Goal: Task Accomplishment & Management: Use online tool/utility

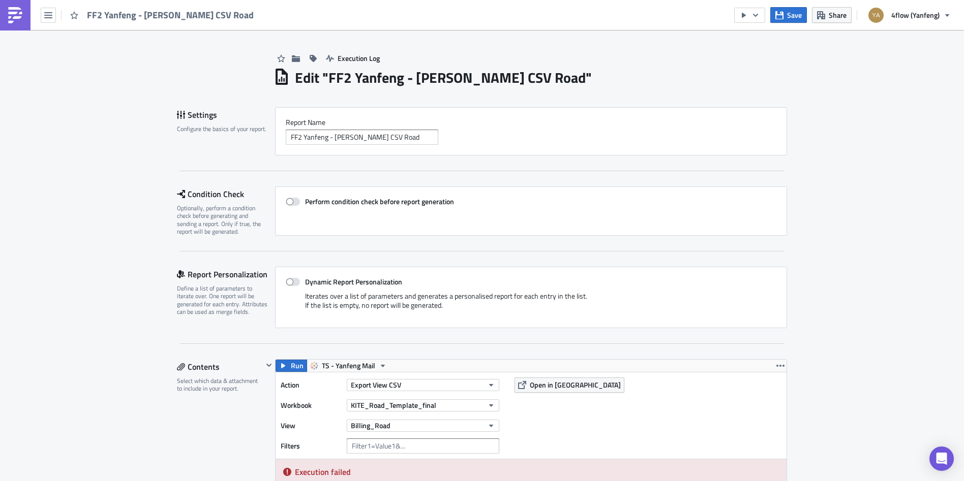
scroll to position [254, 0]
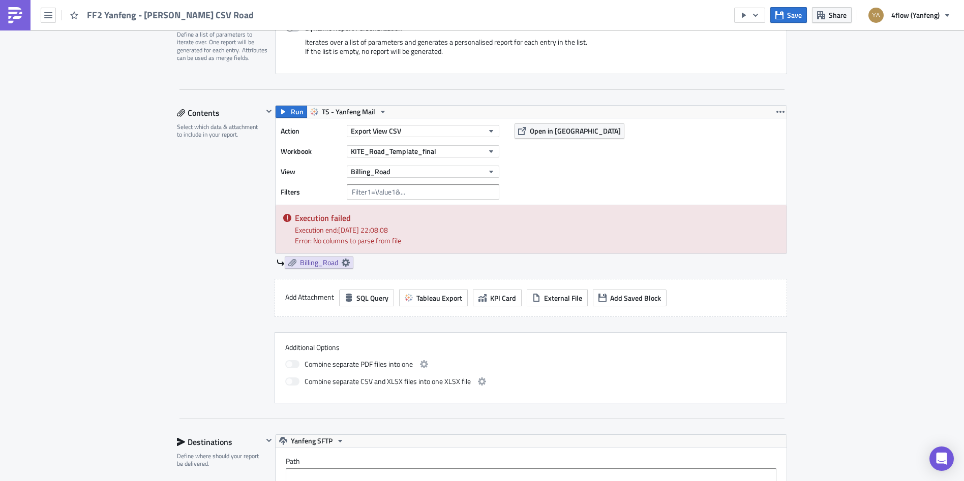
click at [168, 275] on div "Execution Log Edit " FF2 Yanfeng - [PERSON_NAME] CSV Road " Settings Configure …" at bounding box center [482, 254] width 630 height 956
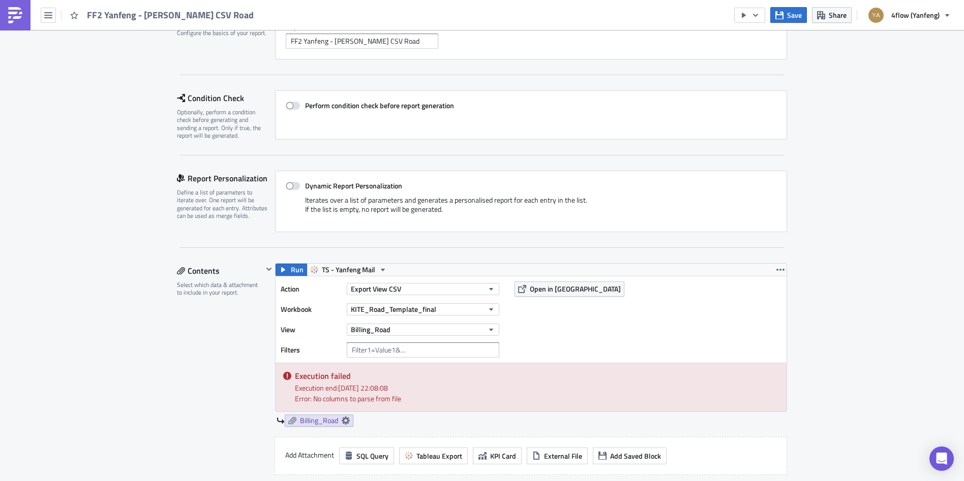
scroll to position [0, 0]
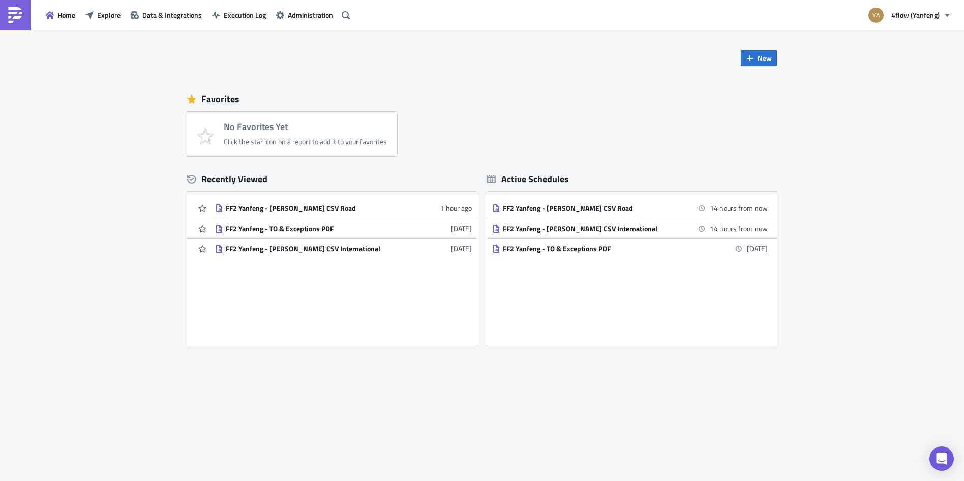
drag, startPoint x: 578, startPoint y: 207, endPoint x: 573, endPoint y: 211, distance: 6.1
click at [578, 207] on div "FF2 Yanfeng - [PERSON_NAME] CSV Road" at bounding box center [592, 208] width 178 height 9
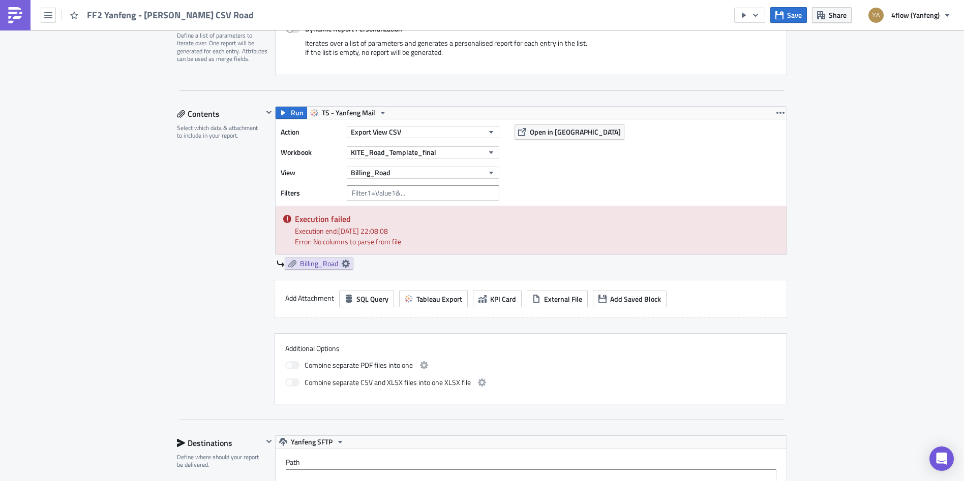
scroll to position [254, 0]
click at [305, 262] on span "Billing_Road" at bounding box center [319, 262] width 38 height 9
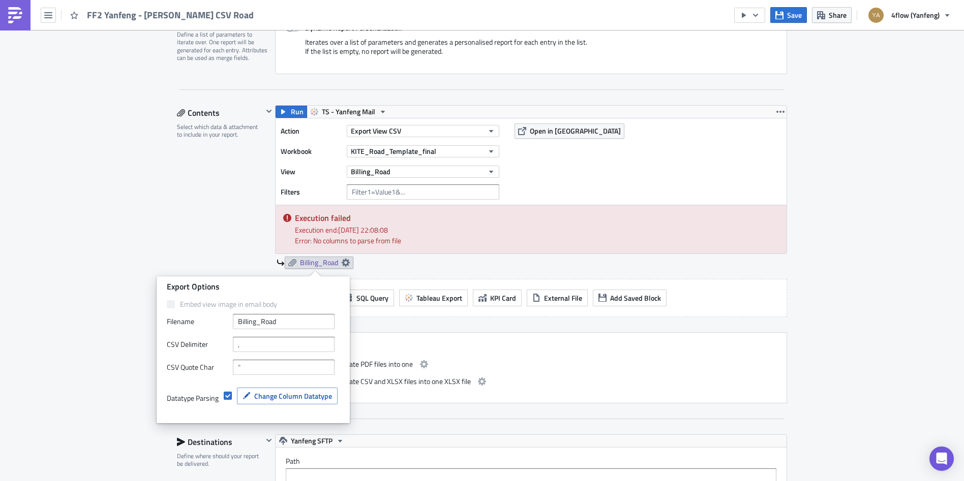
click at [528, 265] on div "Billing_Road" at bounding box center [531, 263] width 510 height 12
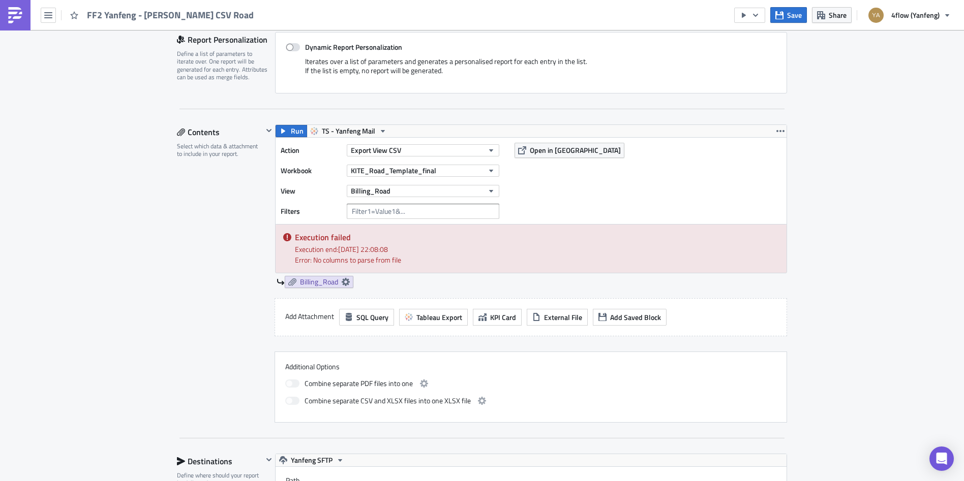
scroll to position [356, 0]
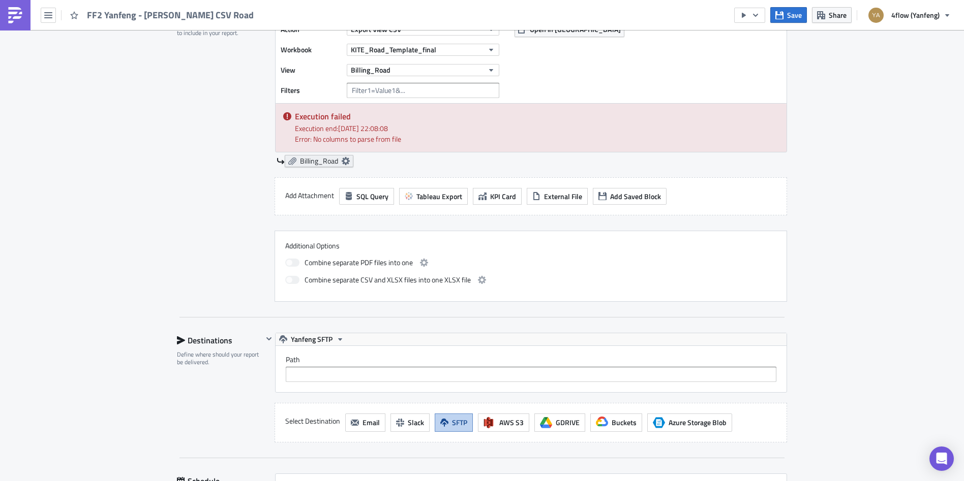
click at [288, 161] on icon at bounding box center [292, 161] width 8 height 8
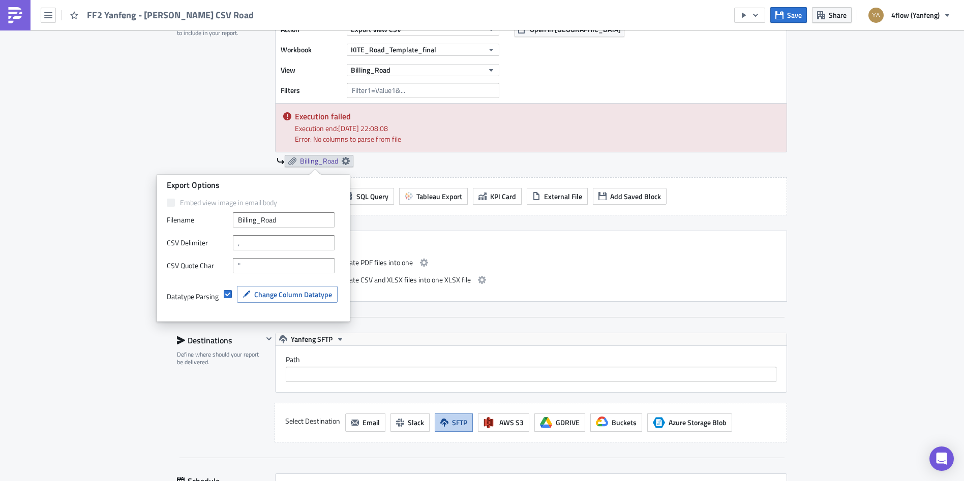
click at [540, 145] on div "Execution failed Execution end: [DATE] 22:08:08 Error: No columns to parse from…" at bounding box center [530, 128] width 511 height 48
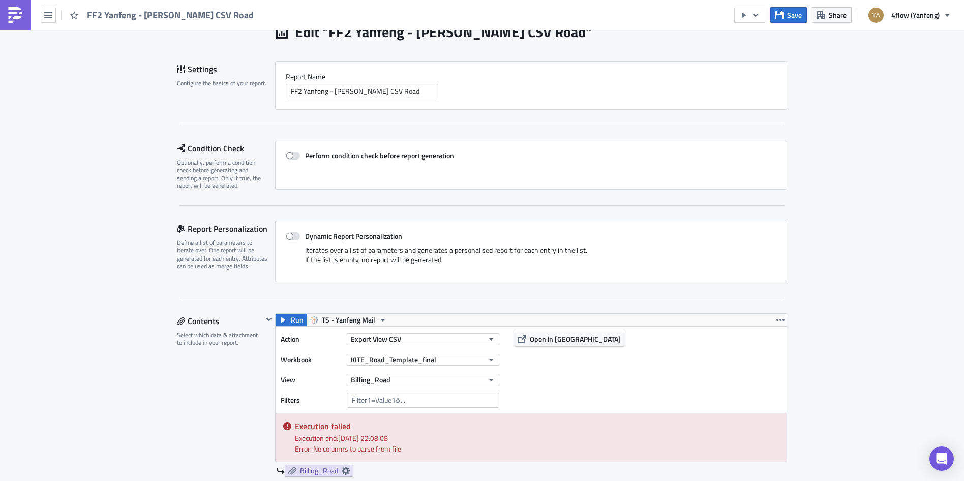
scroll to position [147, 0]
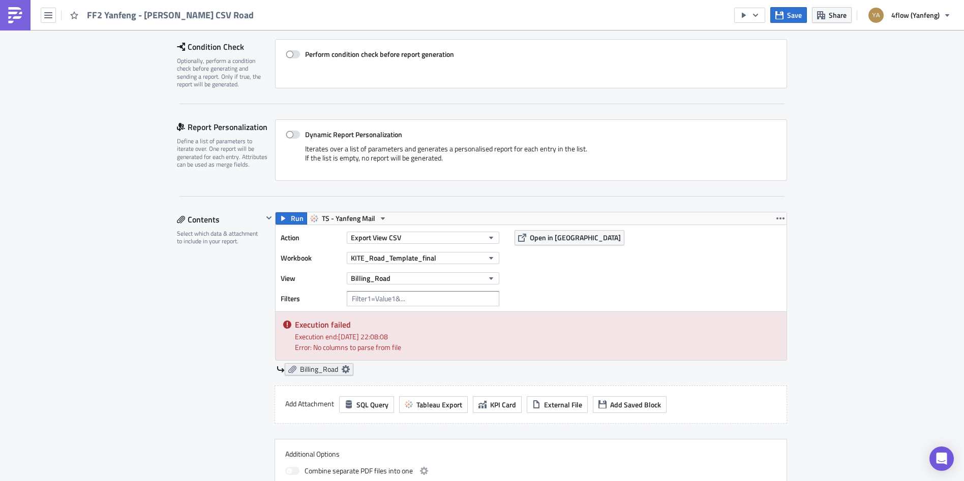
click at [288, 372] on icon at bounding box center [292, 369] width 8 height 8
click at [700, 259] on div "Action Export View CSV Workbook KITE_Road_Template_final View Billing_Road Filt…" at bounding box center [530, 268] width 511 height 86
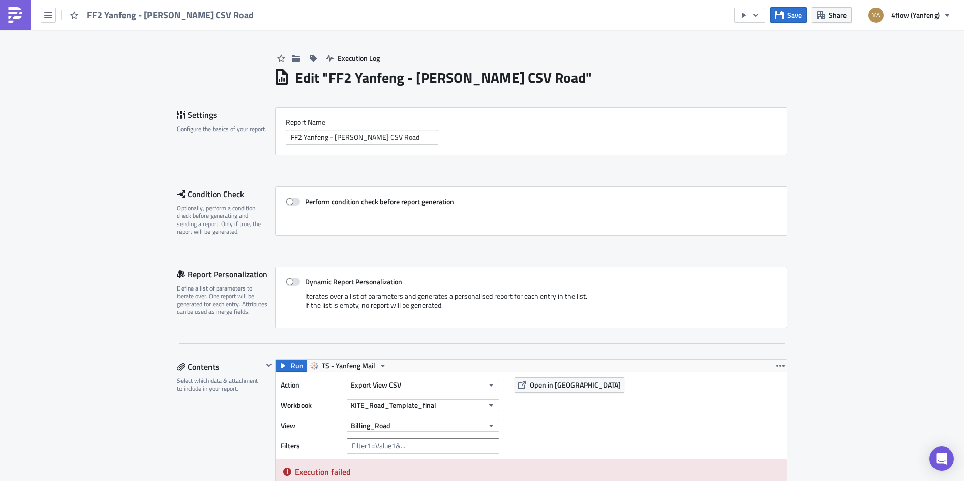
click at [403, 81] on h1 "Edit " FF2 Yanfeng - [PERSON_NAME] CSV Road "" at bounding box center [443, 78] width 297 height 18
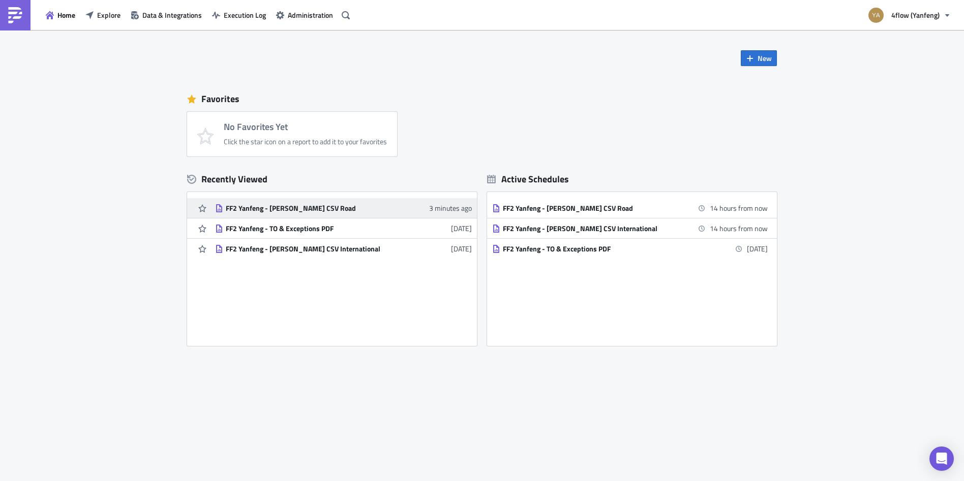
click at [272, 208] on div "FF2 Yanfeng - [PERSON_NAME] CSV Road" at bounding box center [315, 208] width 178 height 9
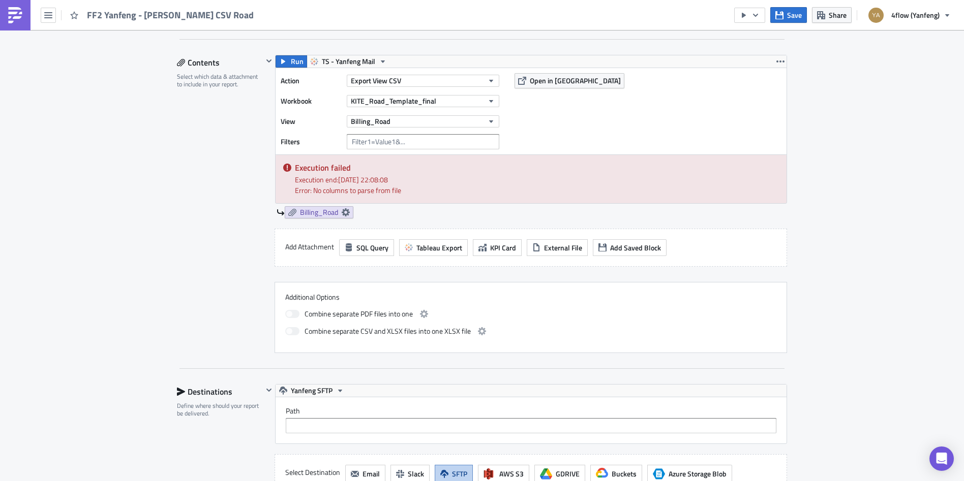
scroll to position [305, 0]
click at [288, 213] on icon at bounding box center [292, 212] width 8 height 8
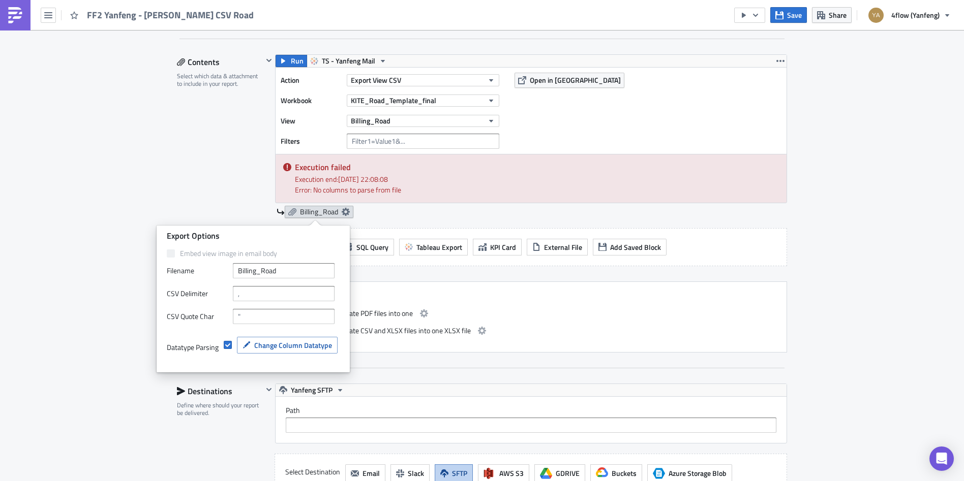
click at [292, 213] on icon at bounding box center [292, 212] width 8 height 8
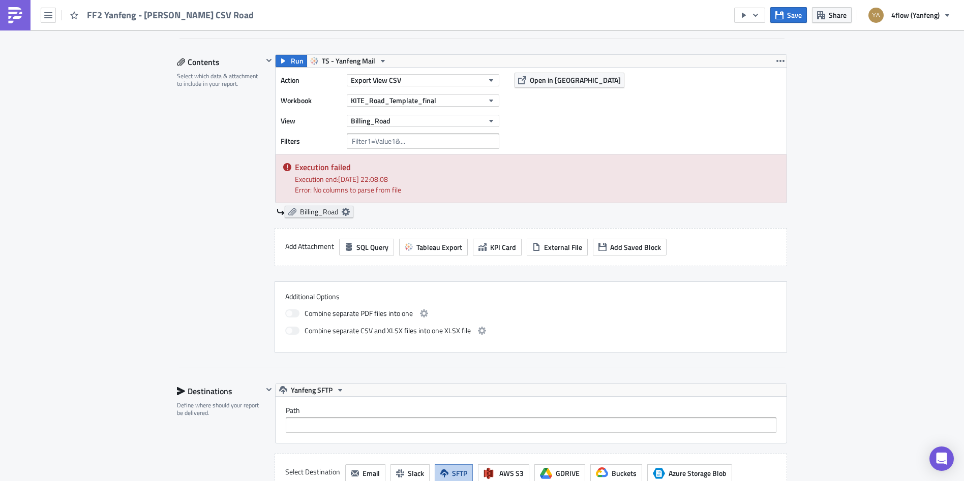
click at [342, 211] on icon at bounding box center [346, 212] width 8 height 8
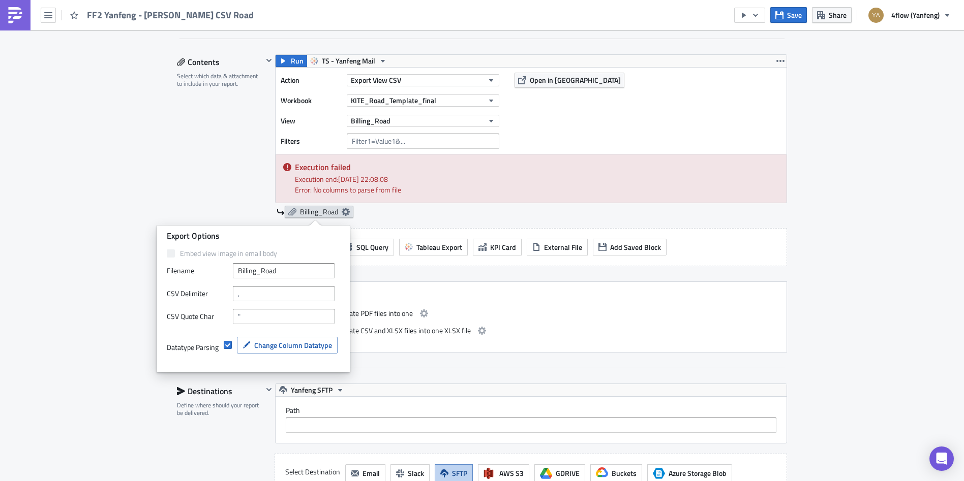
click at [313, 210] on span "Billing_Road" at bounding box center [319, 211] width 38 height 9
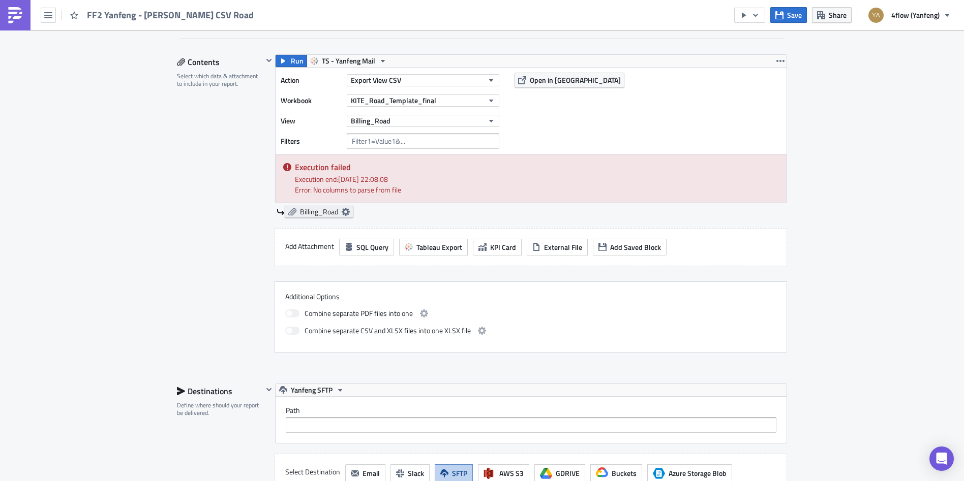
click at [285, 210] on link "Billing_Road" at bounding box center [319, 212] width 69 height 12
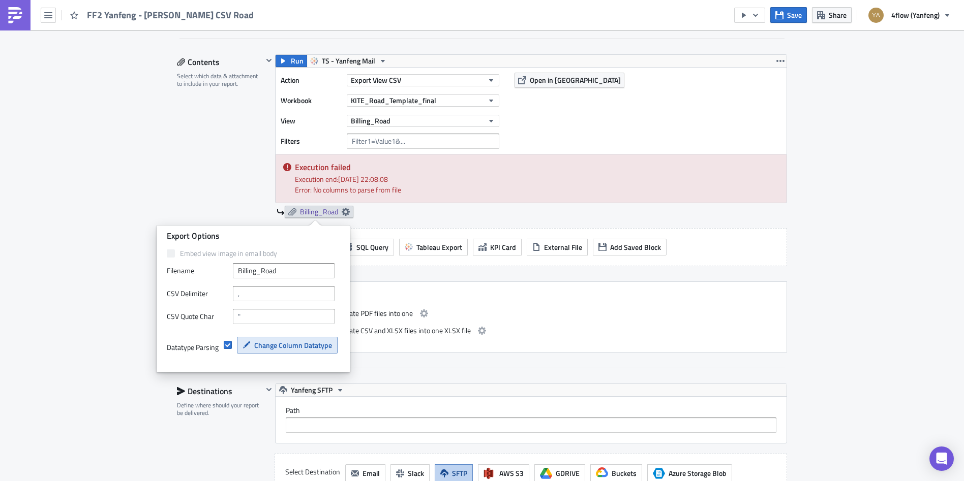
click at [259, 351] on button "Change Column Datatype" at bounding box center [287, 345] width 101 height 17
click at [108, 304] on div "Execution Log Edit " FF2 Yanfeng - [PERSON_NAME] CSV Road " Settings Configure …" at bounding box center [482, 203] width 964 height 956
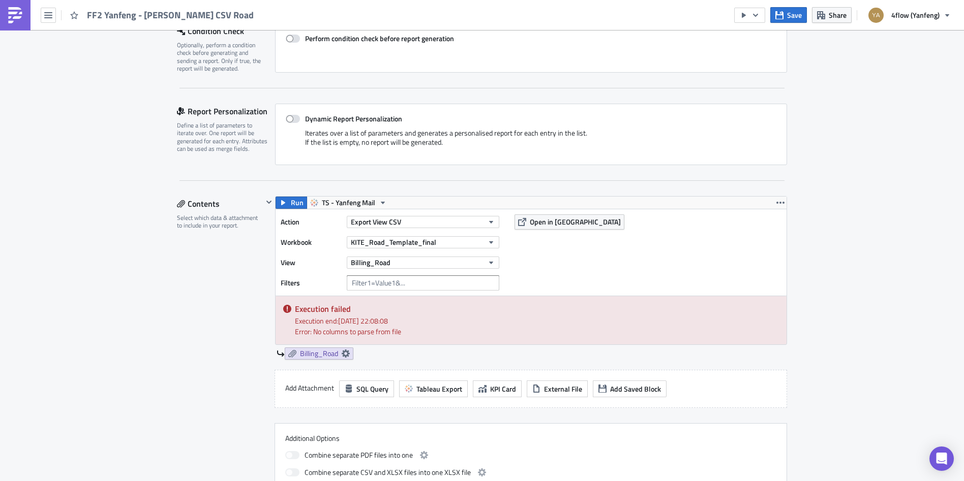
scroll to position [147, 0]
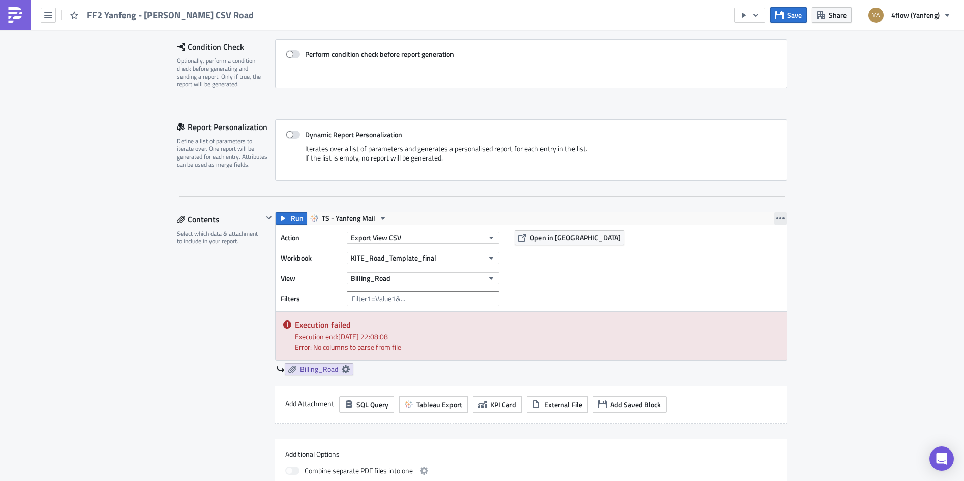
click at [778, 220] on icon "button" at bounding box center [780, 218] width 8 height 8
click at [836, 187] on div "Execution Log Edit " FF2 Yanfeng - [PERSON_NAME] CSV Road " Settings Configure …" at bounding box center [482, 361] width 964 height 956
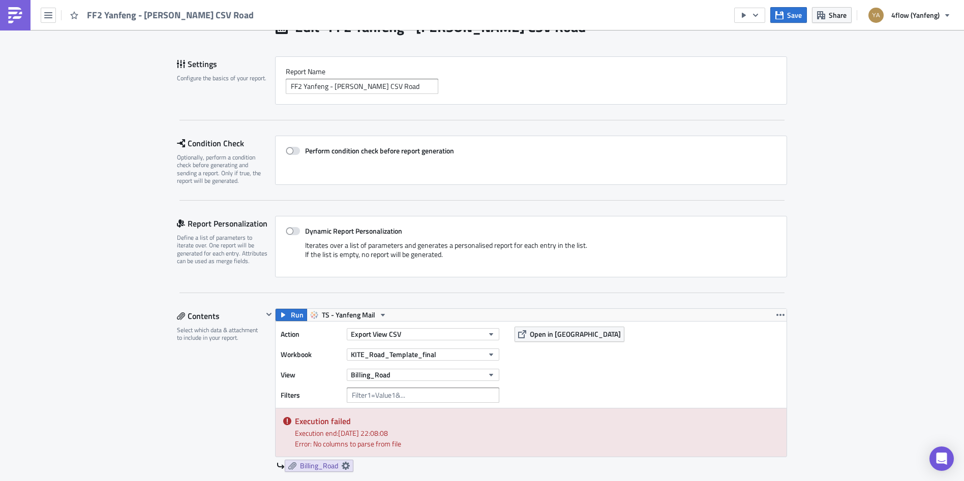
scroll to position [0, 0]
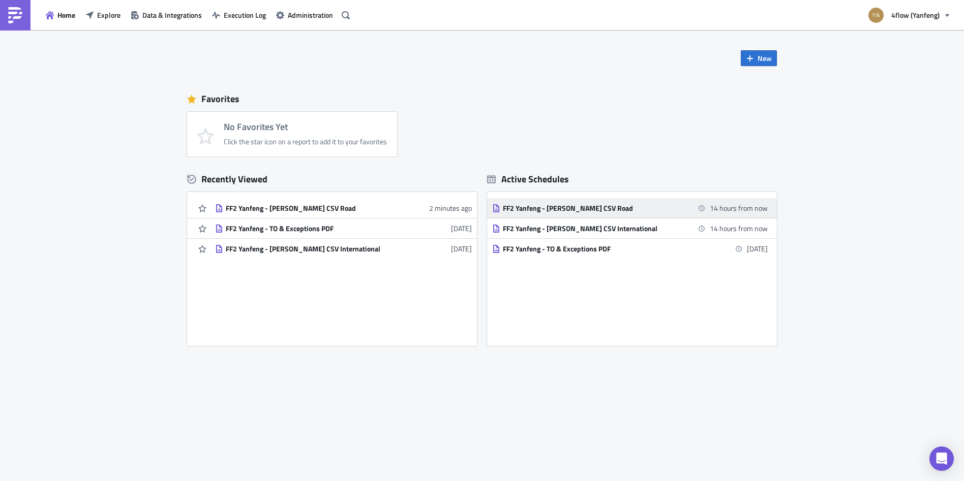
click at [536, 207] on div "FF2 Yanfeng - [PERSON_NAME] CSV Road" at bounding box center [592, 208] width 178 height 9
